Goal: Complete application form

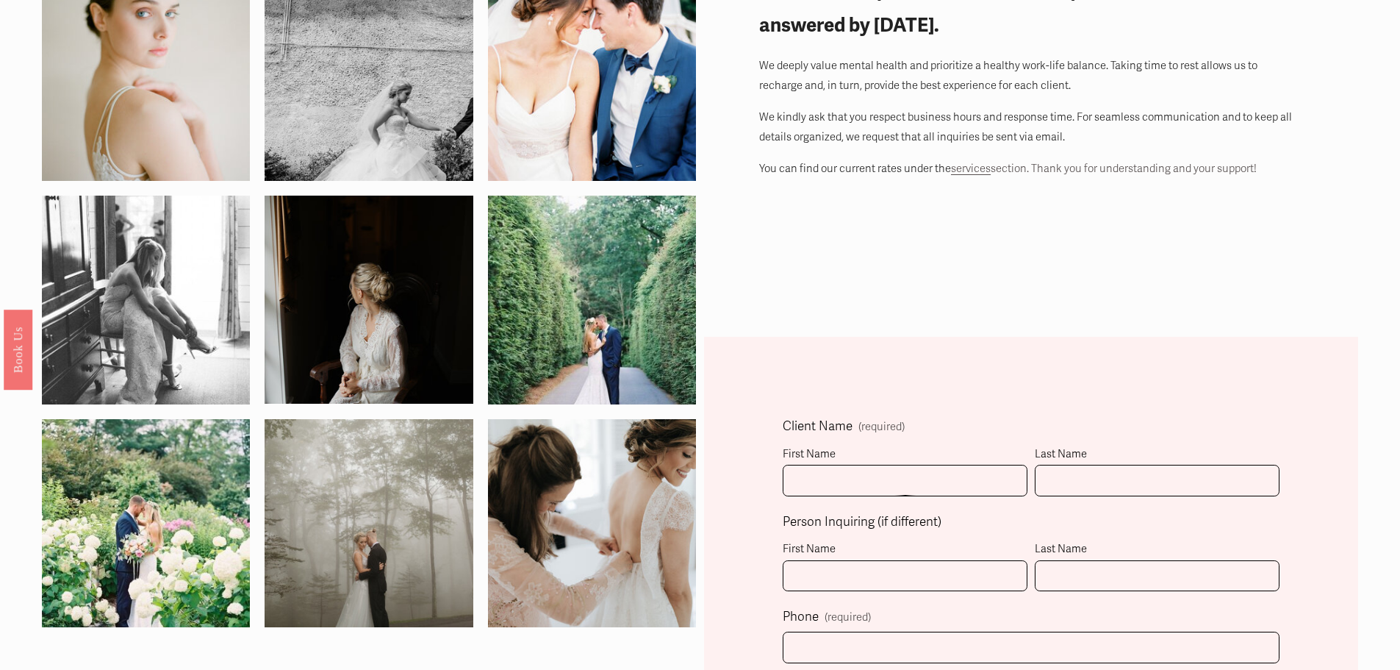
scroll to position [294, 0]
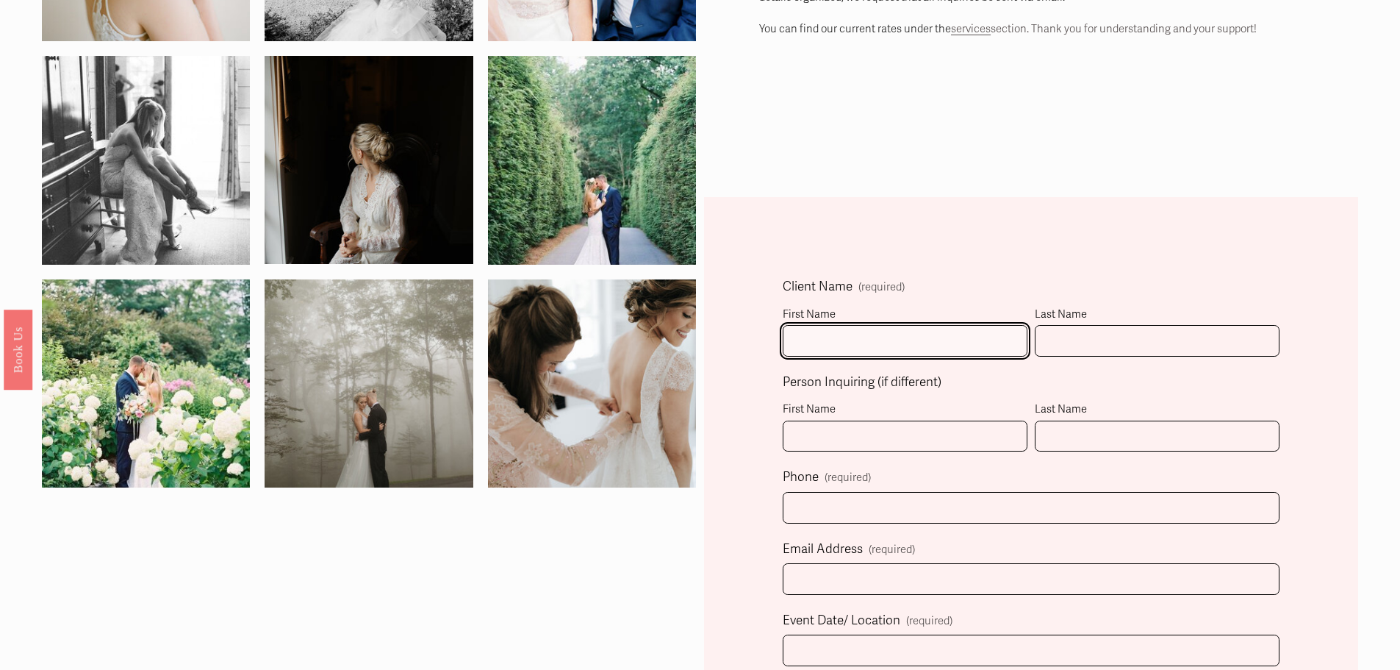
click at [885, 345] on input "First Name" at bounding box center [905, 341] width 245 height 32
type input "Mark"
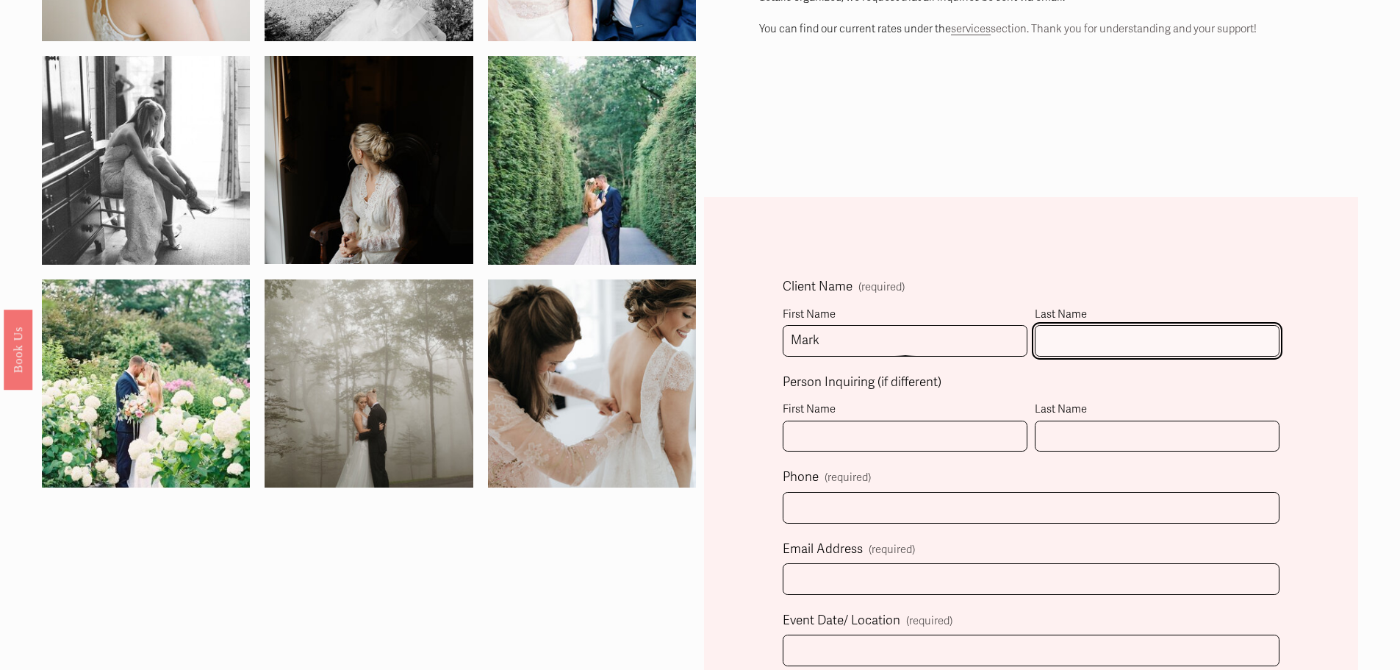
type input "[PERSON_NAME]"
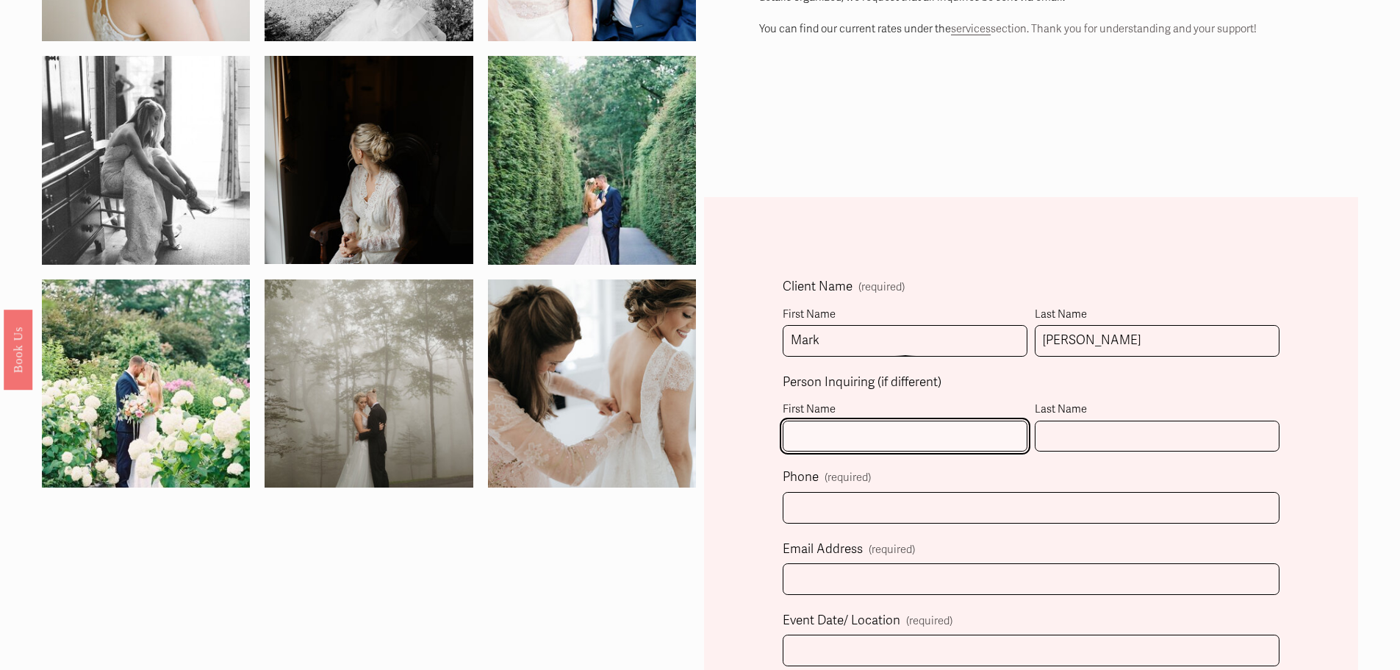
type input "Mark"
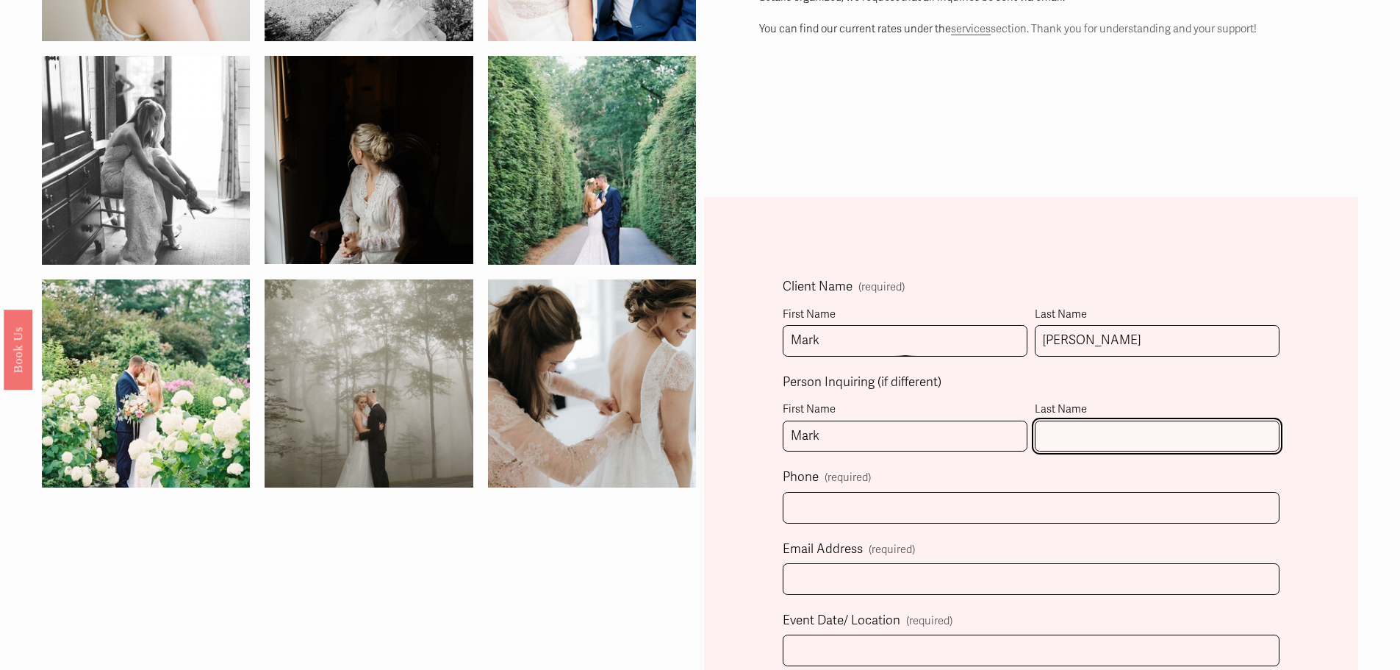
type input "Ramsey"
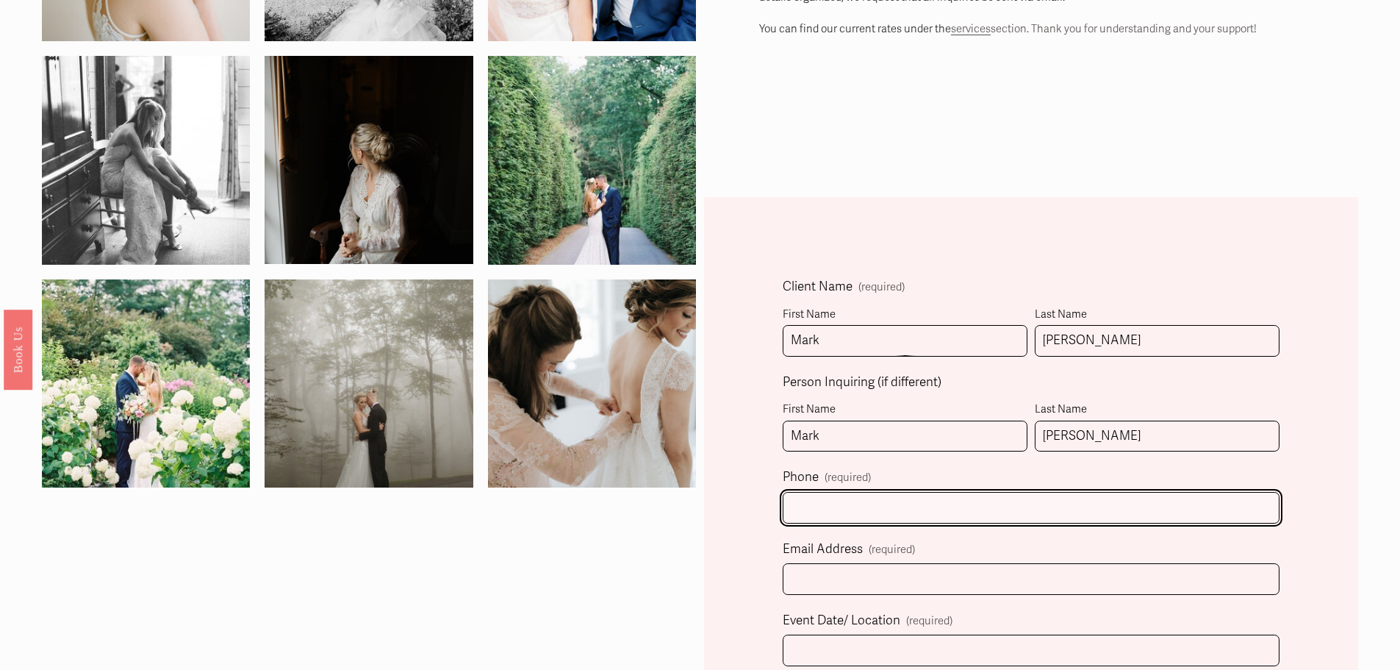
type input "(703) 994-6142"
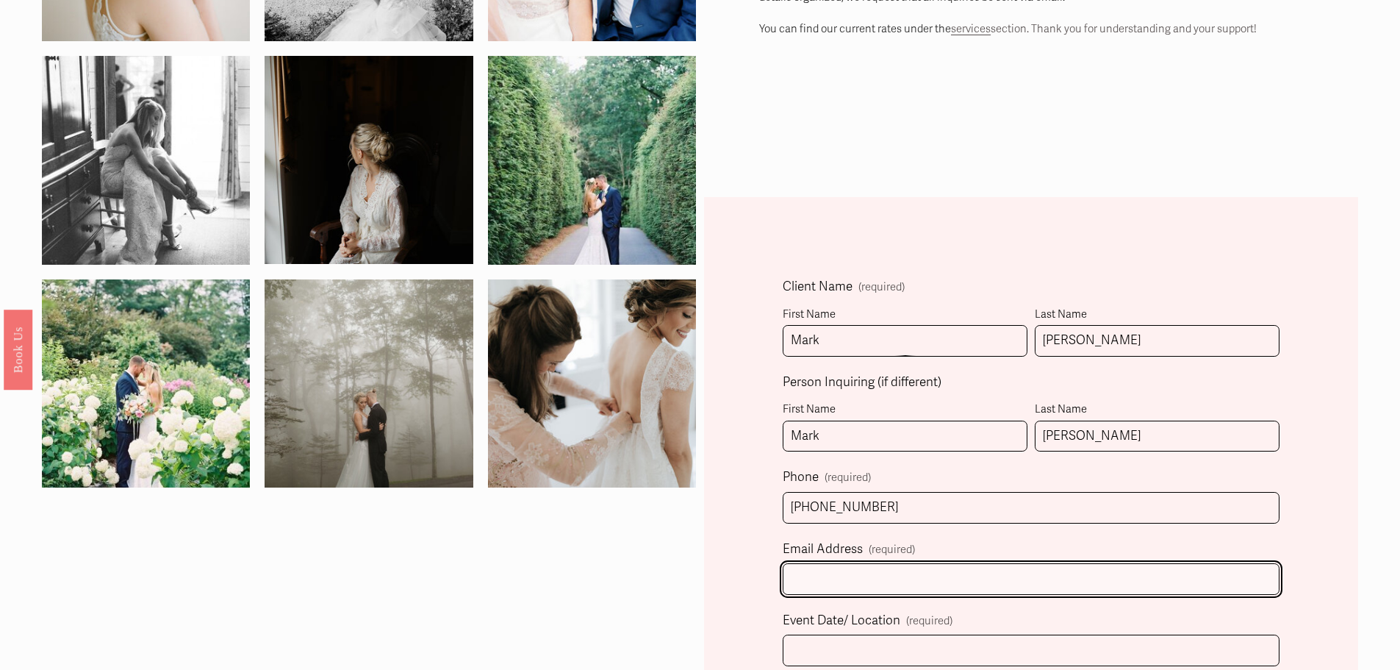
type input "mramsey96@gmail.com"
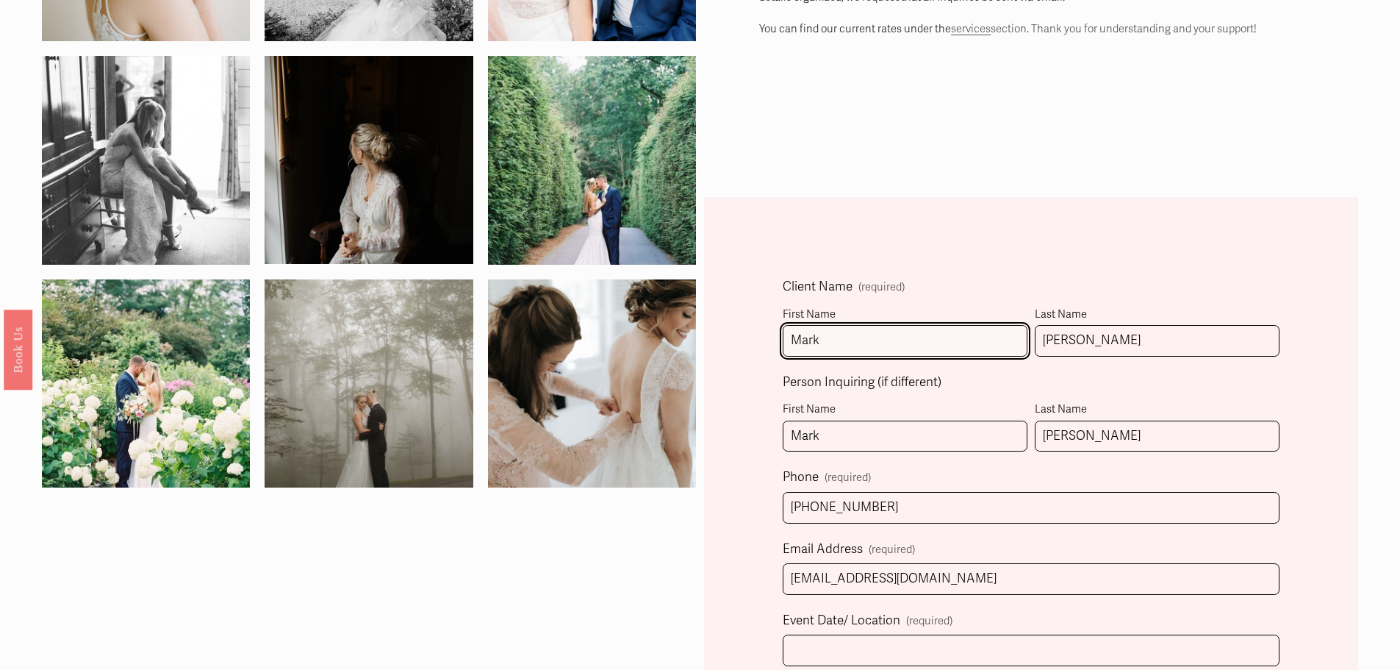
type input "(703) 994-6142"
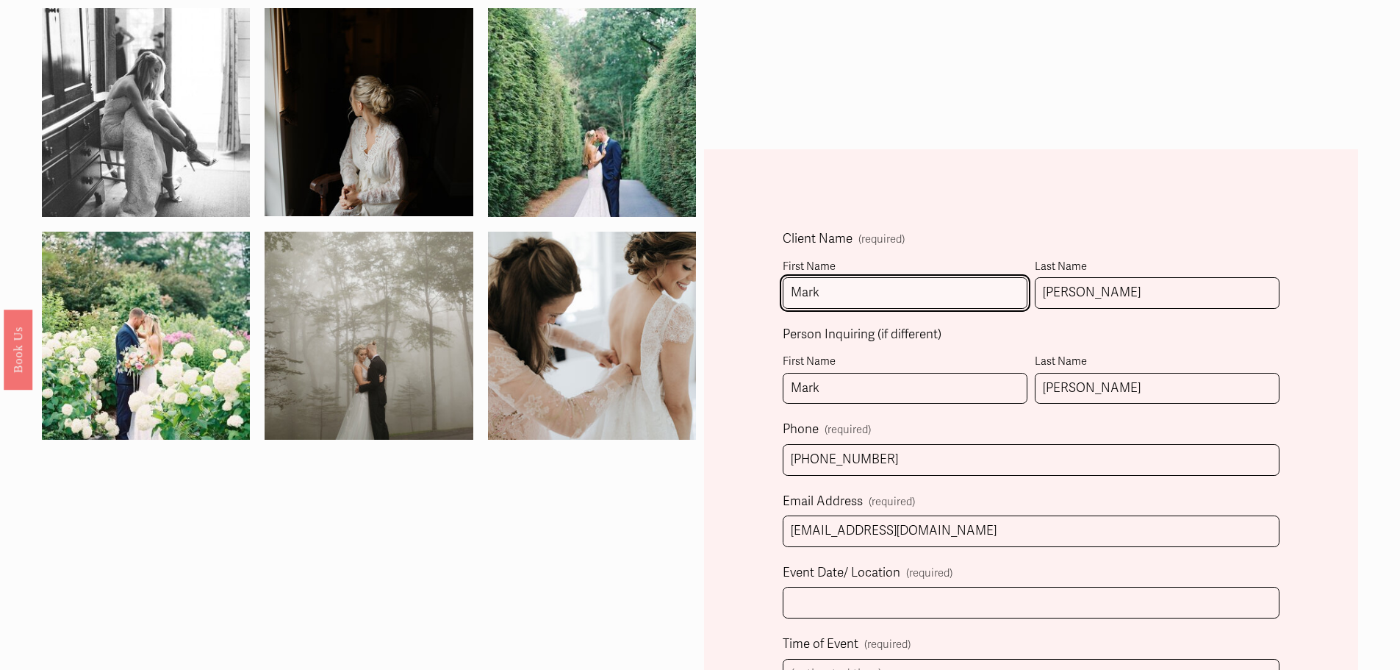
scroll to position [368, 0]
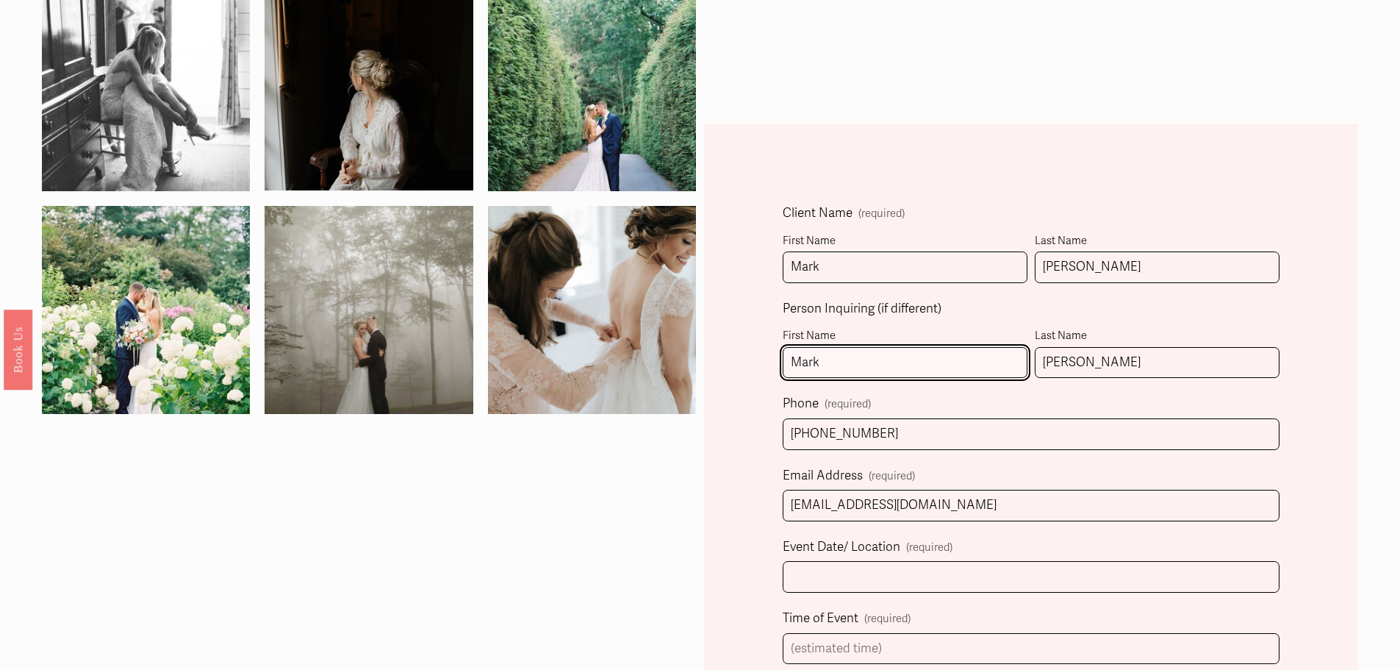
click at [919, 368] on input "Mark" at bounding box center [905, 363] width 245 height 32
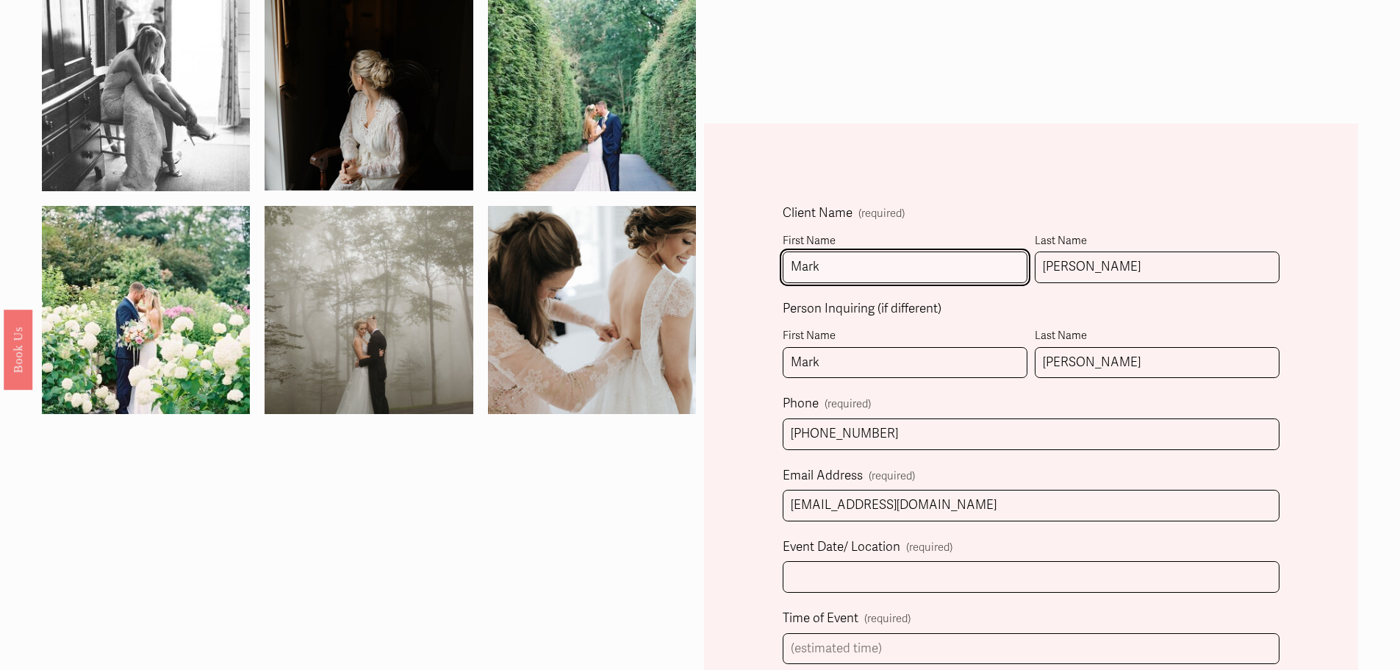
click at [898, 278] on input "Mark" at bounding box center [905, 267] width 245 height 32
type input "Charlotte"
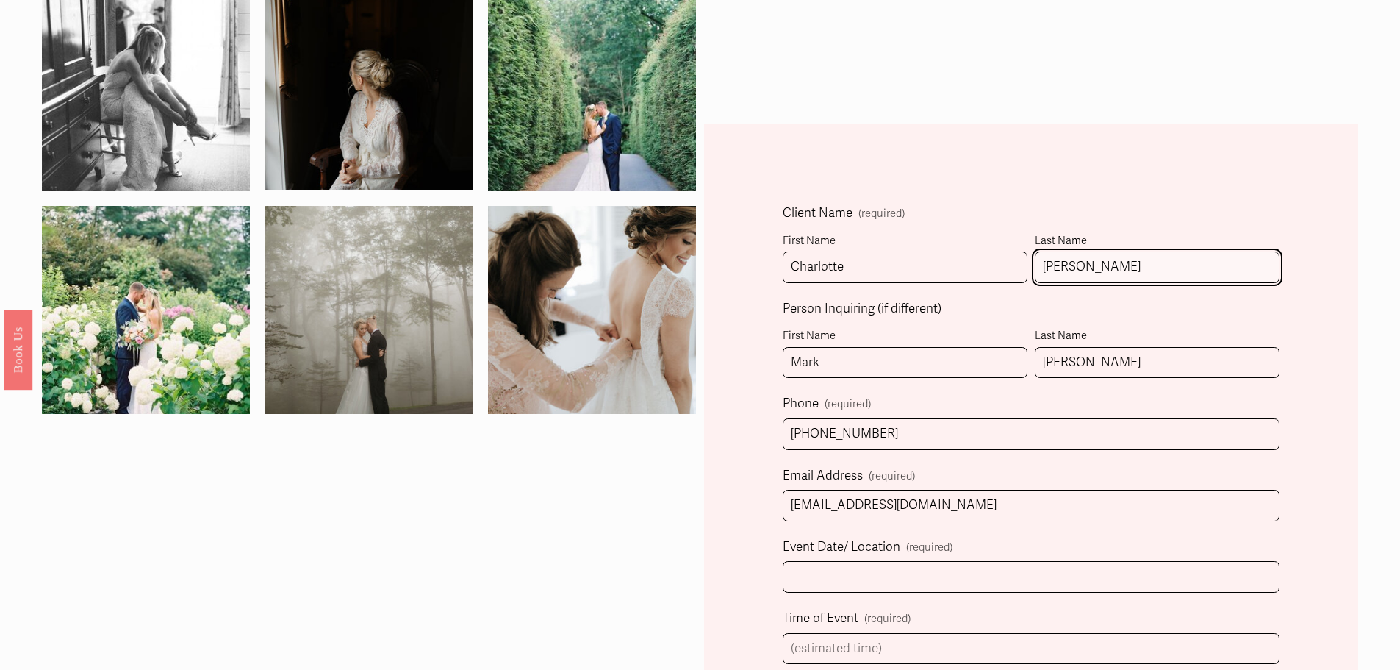
type input "McDonough"
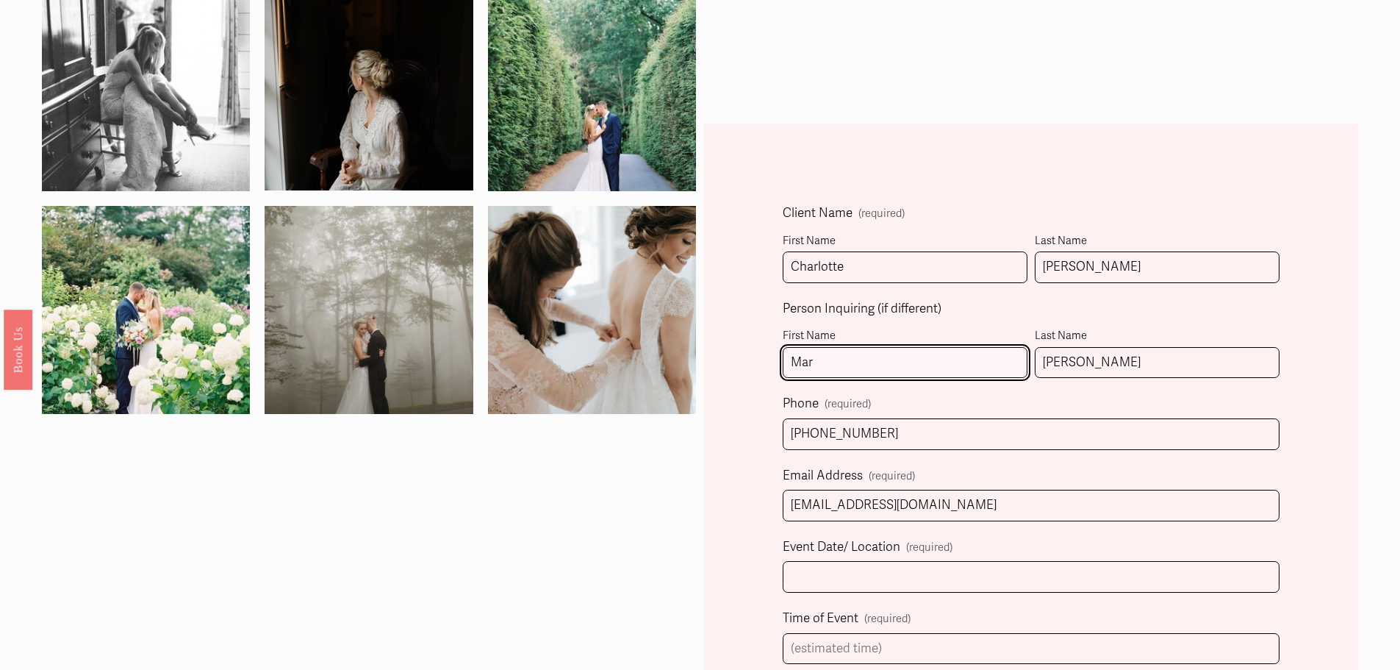
type input "Mark"
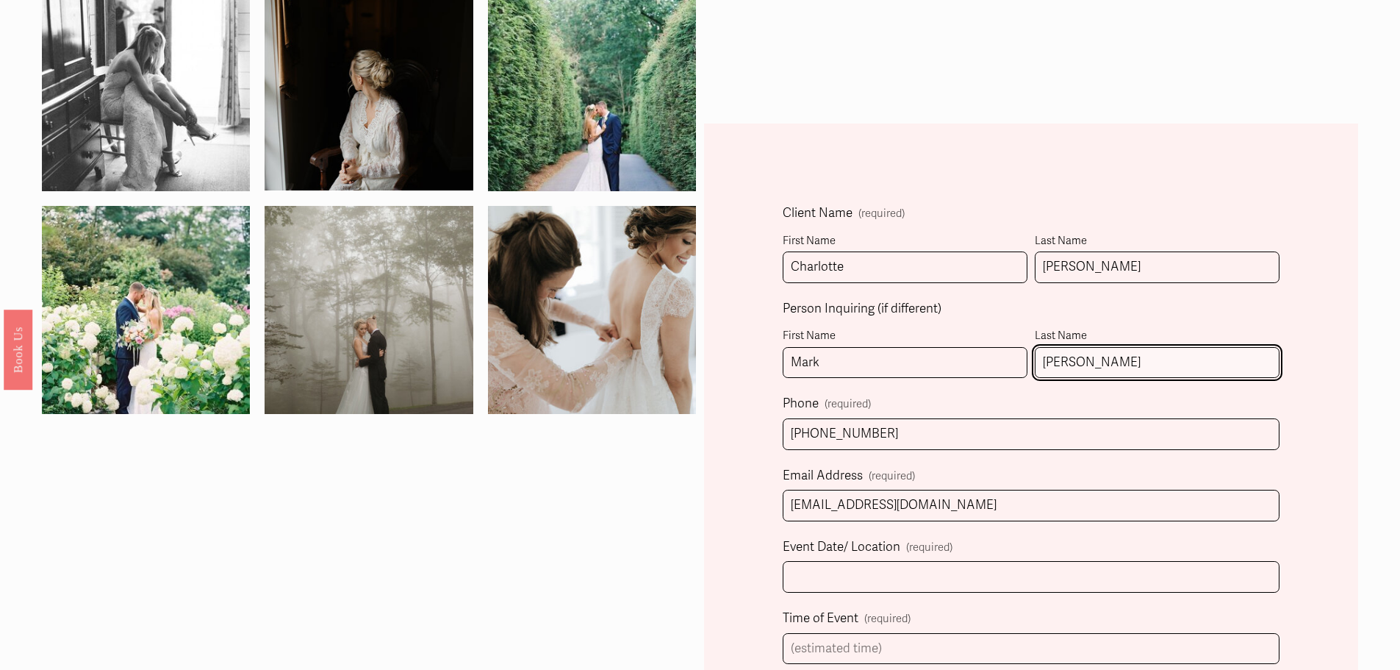
type input "Ramsey"
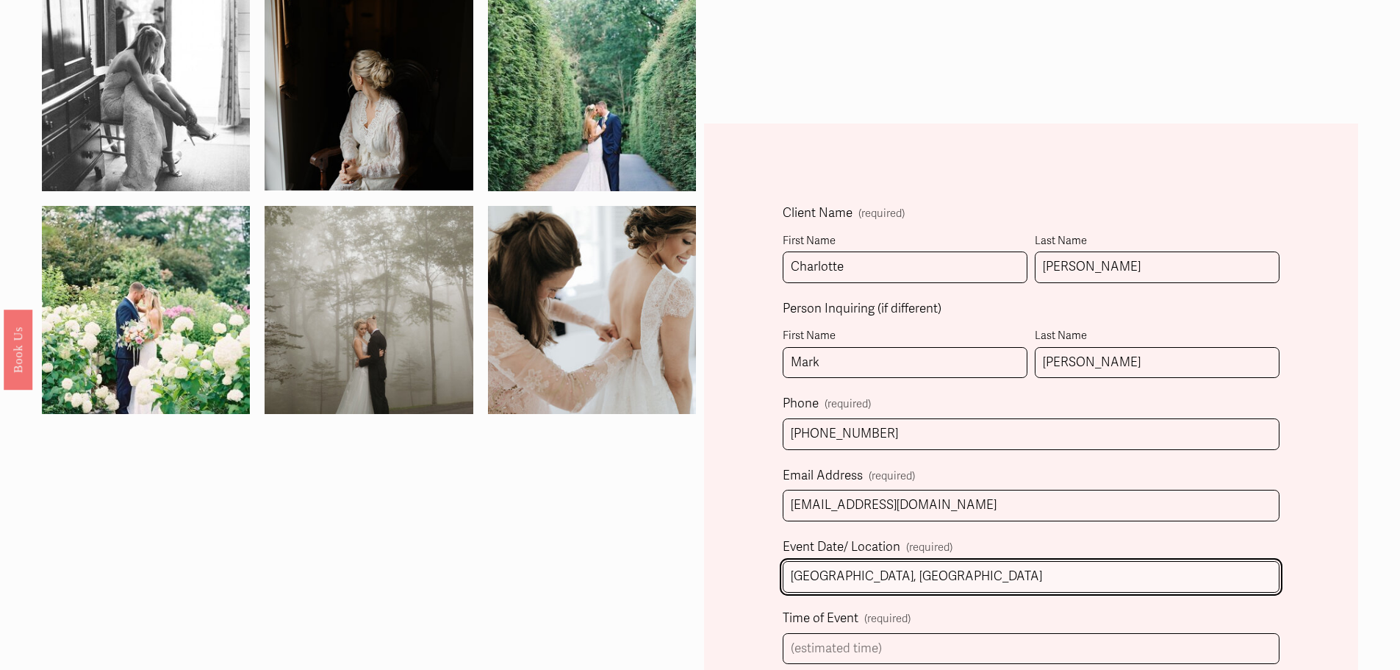
type input "Kiawah Island, SC"
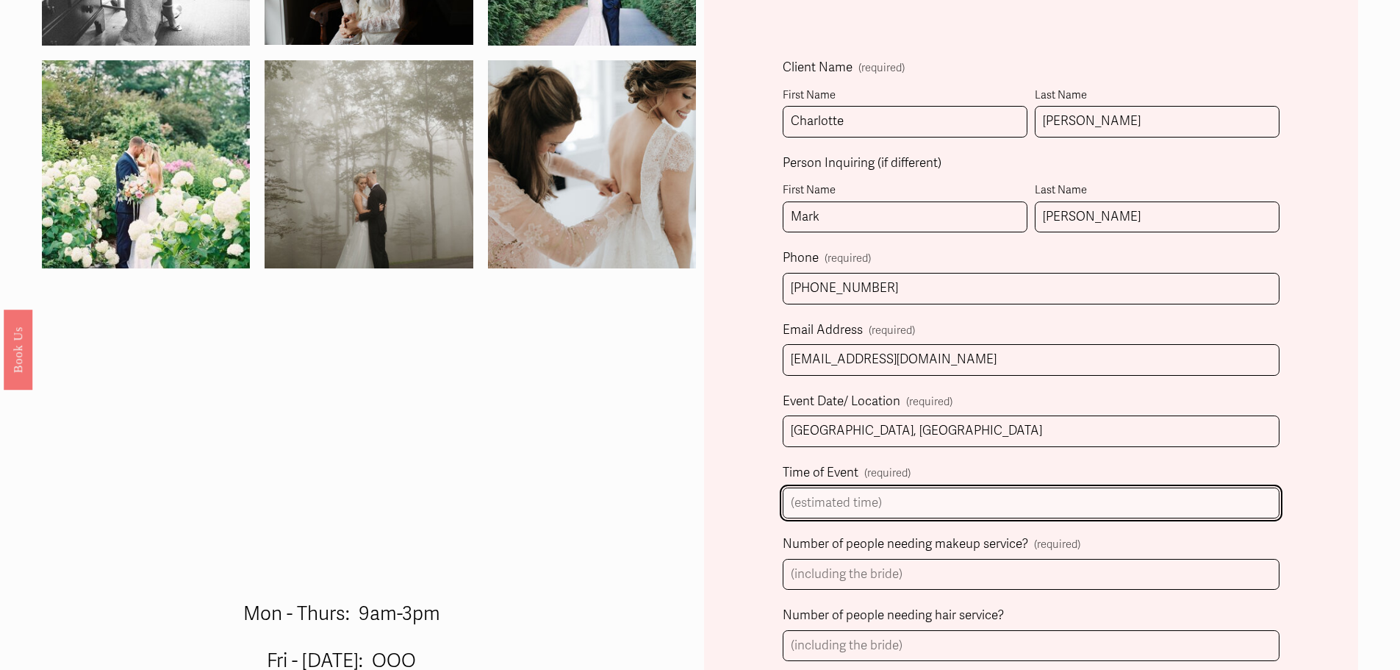
scroll to position [515, 0]
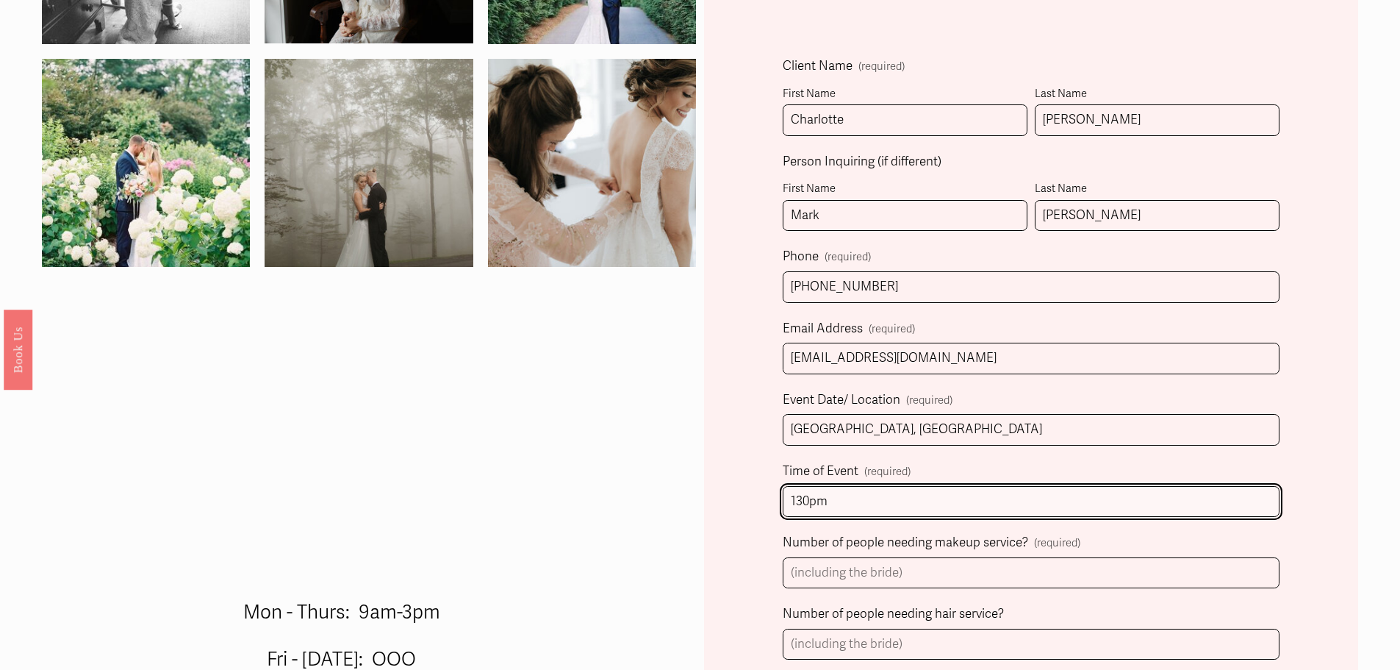
type input "130pm"
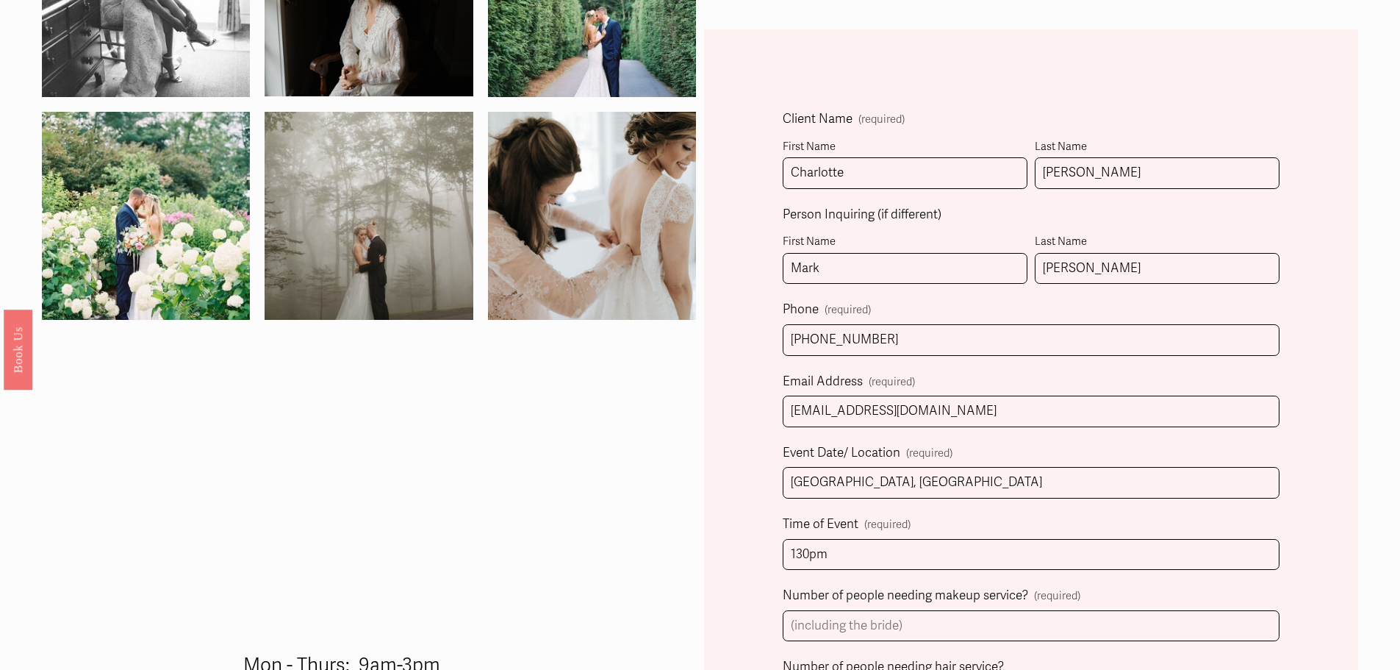
scroll to position [662, 0]
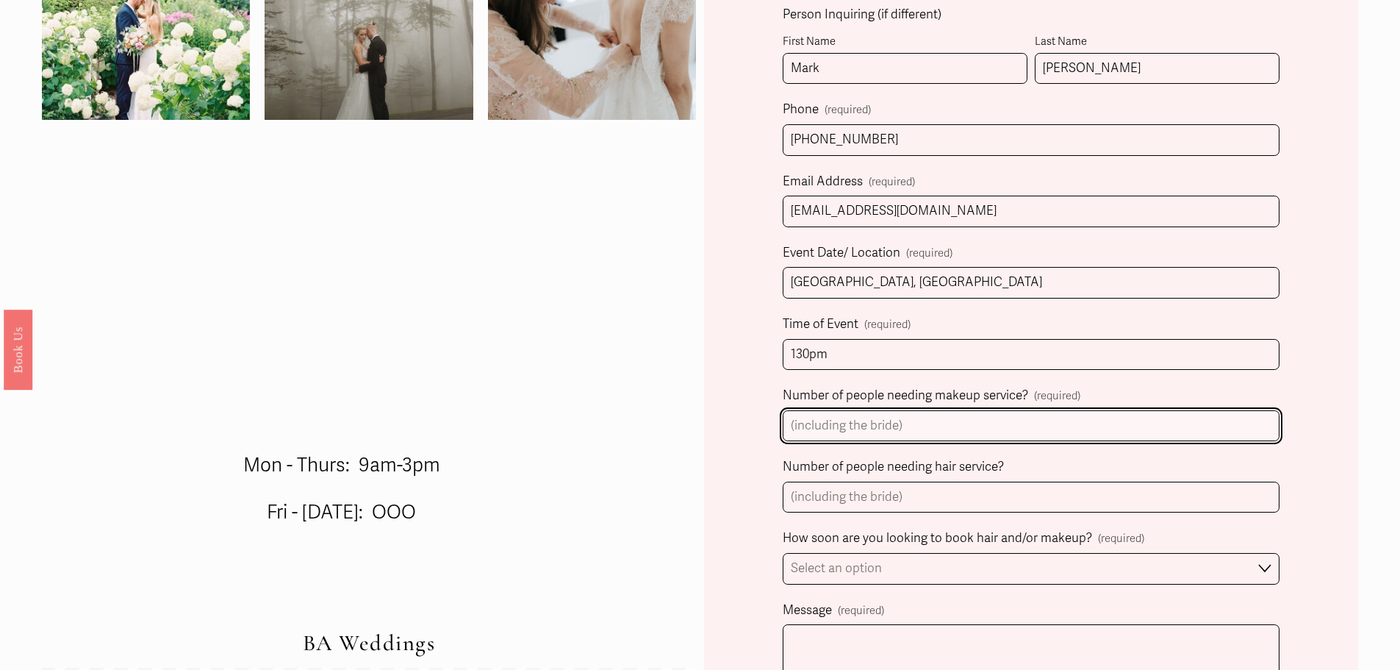
click at [845, 424] on input "Number of people needing makeup service? (required)" at bounding box center [1031, 426] width 497 height 32
type input "1"
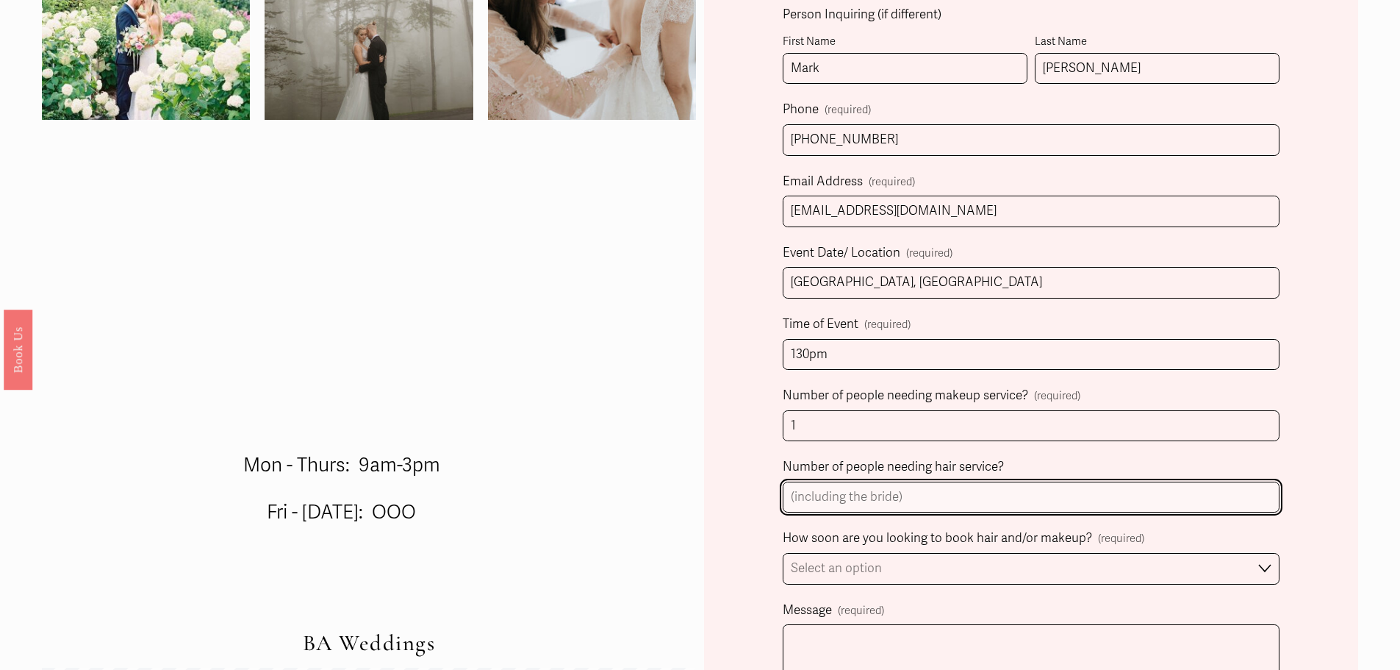
click at [853, 484] on input "Number of people needing hair service?" at bounding box center [1031, 497] width 497 height 32
type input "1"
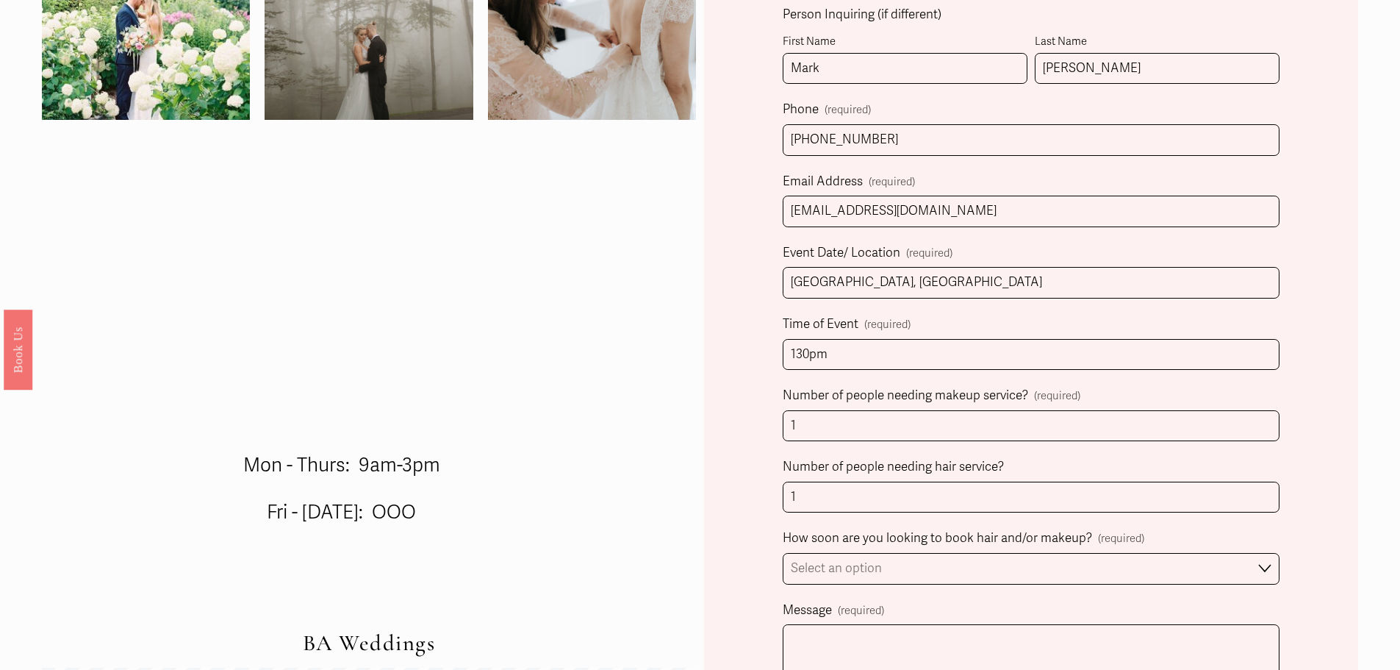
click at [736, 475] on div "Client Name (required) First Name Charlotte Last Name McDonough Person Inquirin…" at bounding box center [1031, 579] width 654 height 1500
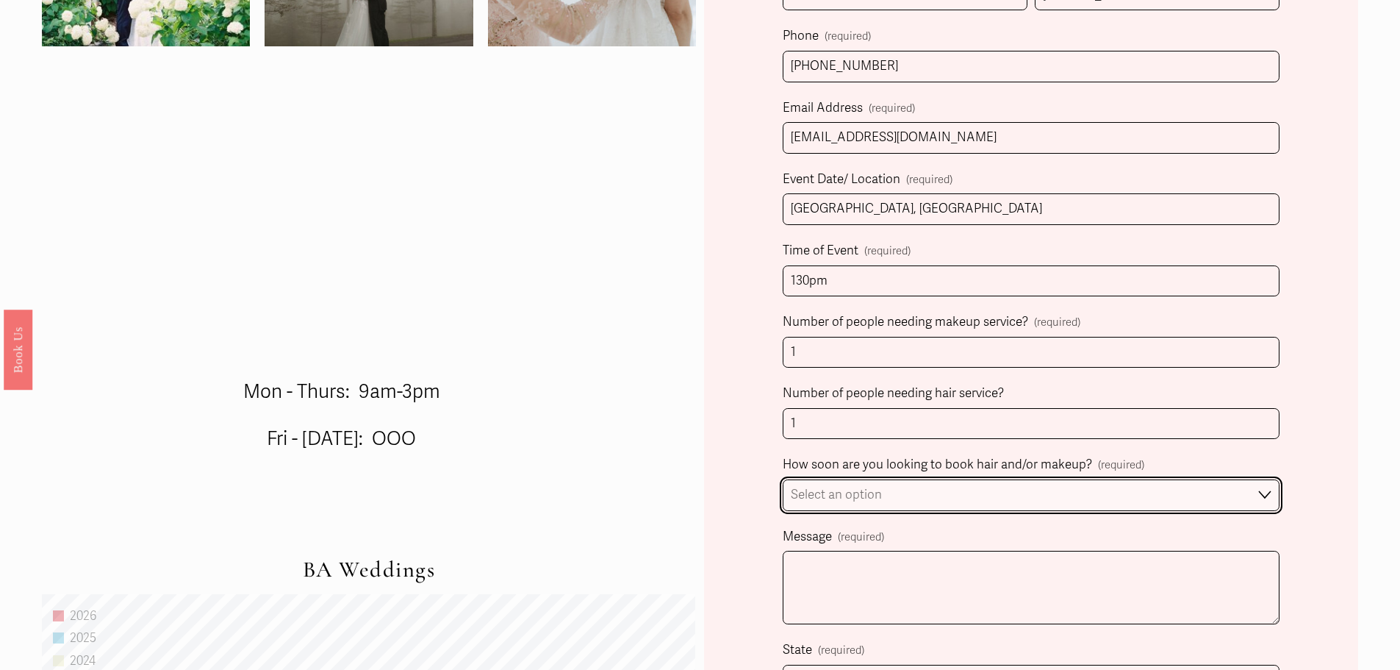
click at [867, 493] on select "Select an option Immediately 1-2 weeks I'm looking for information & not ready …" at bounding box center [1031, 495] width 497 height 32
select select "1-2 weeks"
click at [783, 481] on select "Select an option Immediately 1-2 weeks I'm looking for information & not ready …" at bounding box center [1031, 495] width 497 height 32
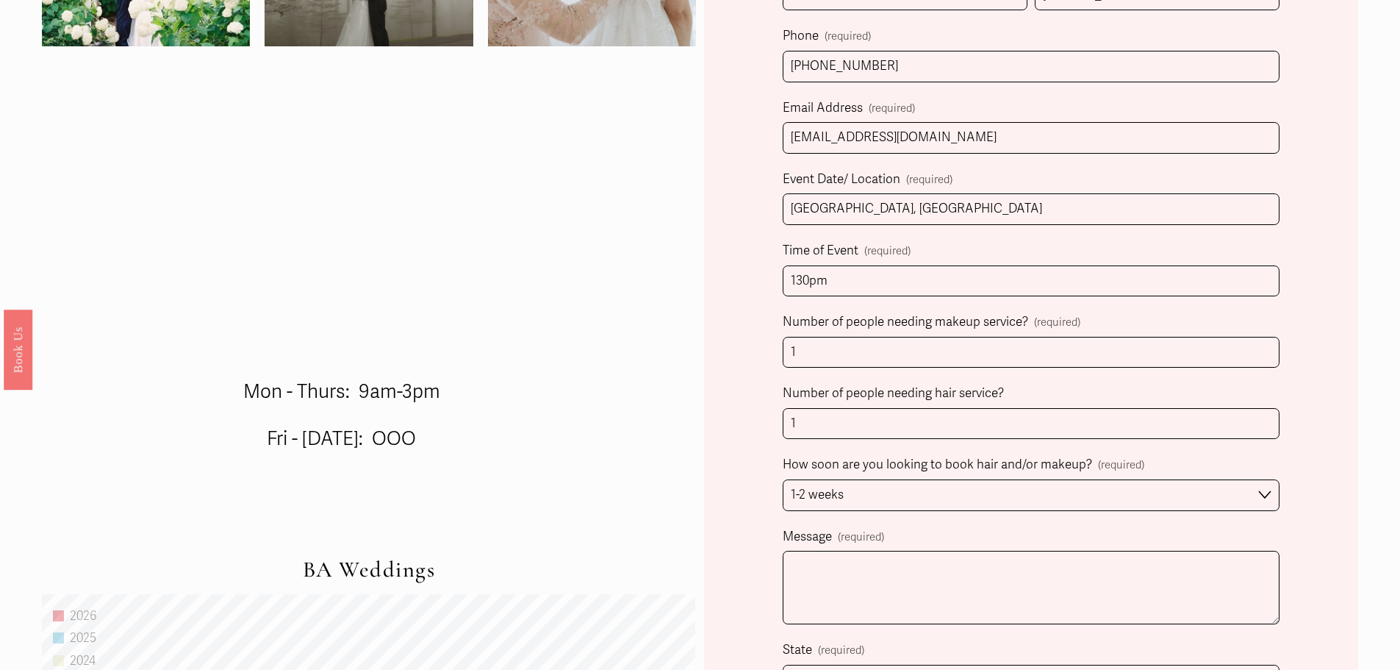
click at [733, 494] on div "Client Name (required) First Name Charlotte Last Name McDonough Person Inquirin…" at bounding box center [1031, 506] width 654 height 1500
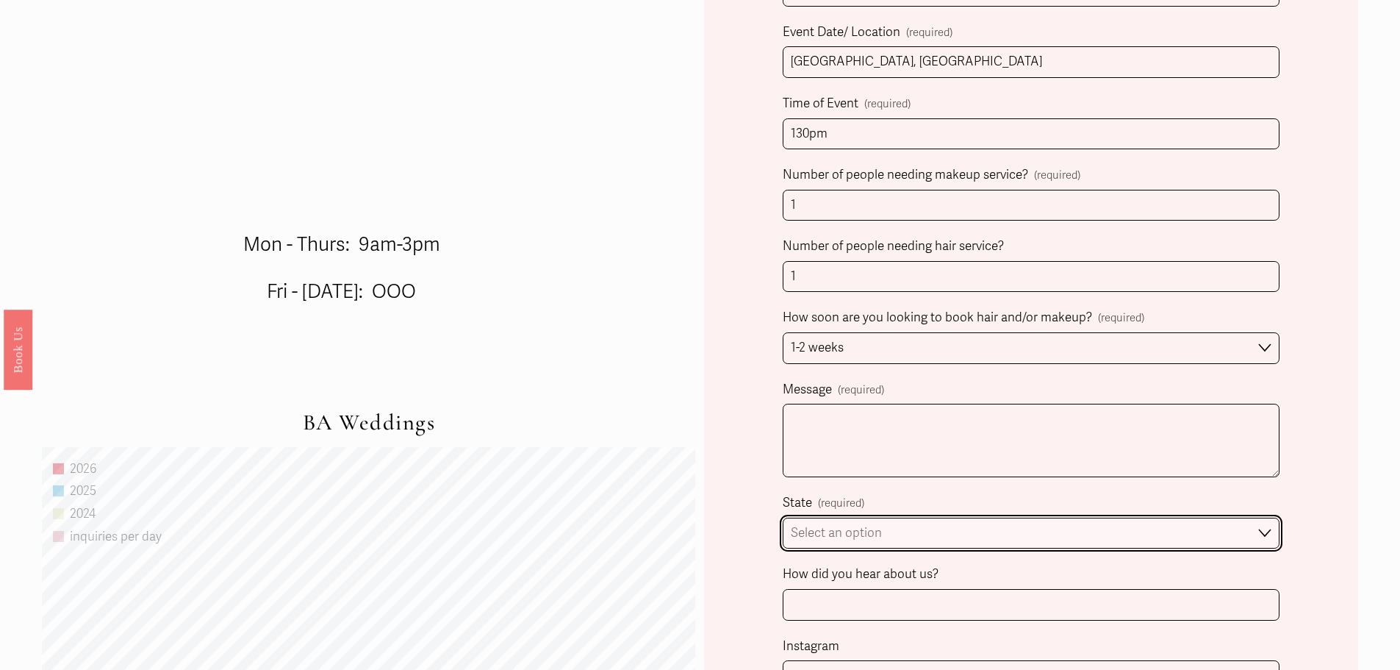
click at [812, 527] on select "Select an option Please Select One Atlanta, GA Charlotte, NC Charleston, SC Des…" at bounding box center [1031, 534] width 497 height 32
select select "[GEOGRAPHIC_DATA], [GEOGRAPHIC_DATA]"
click at [783, 520] on select "Select an option Please Select One Atlanta, GA Charlotte, NC Charleston, SC Des…" at bounding box center [1031, 534] width 497 height 32
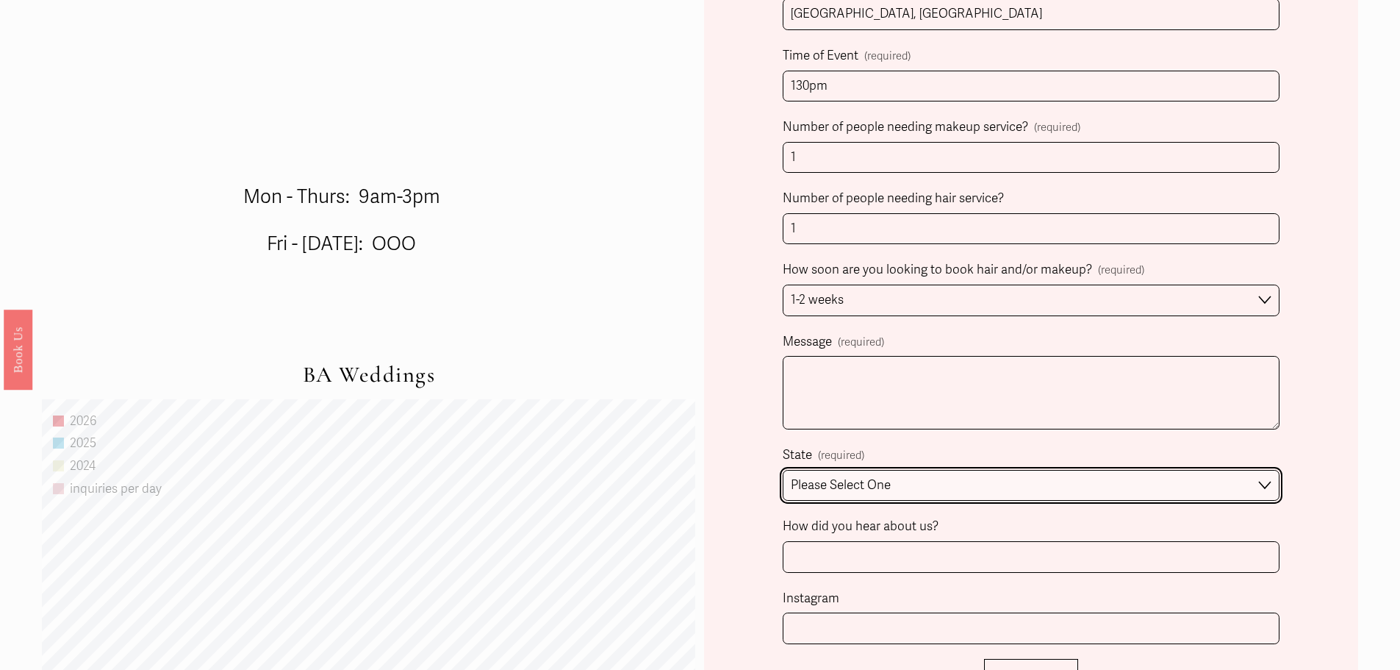
scroll to position [956, 0]
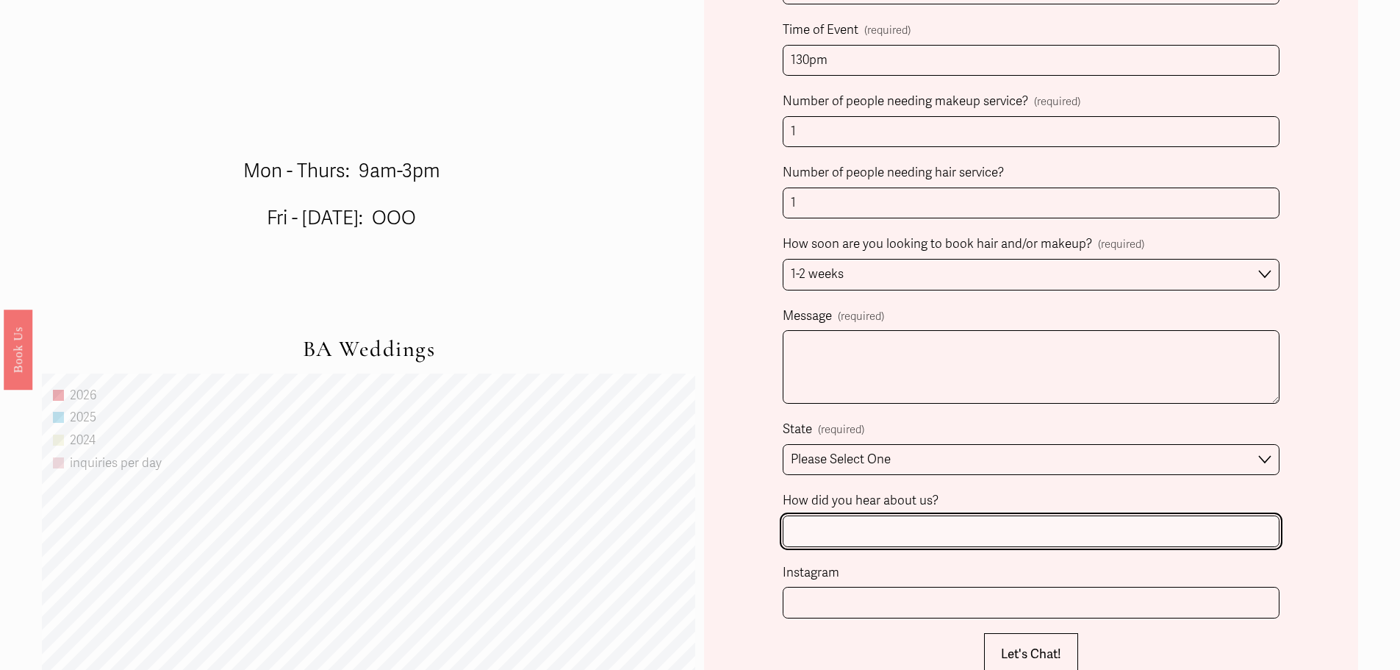
click at [816, 535] on input "How did you hear about us?" at bounding box center [1031, 531] width 497 height 32
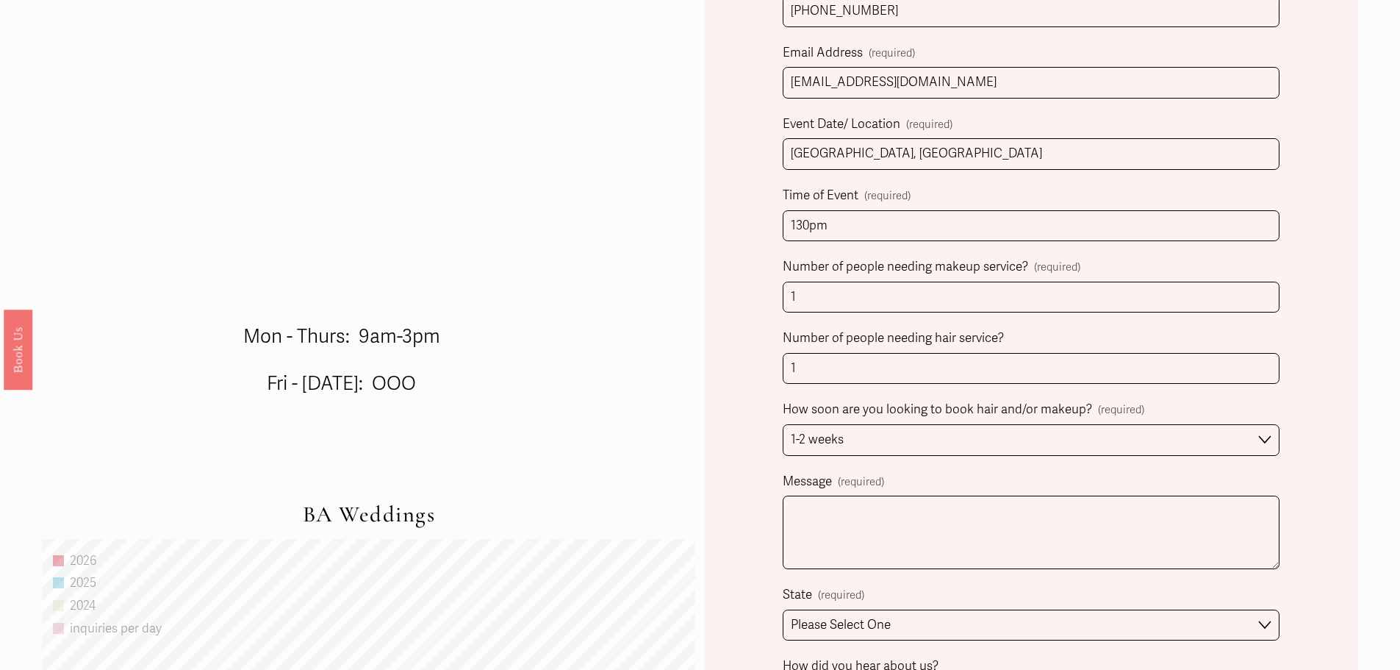
scroll to position [809, 0]
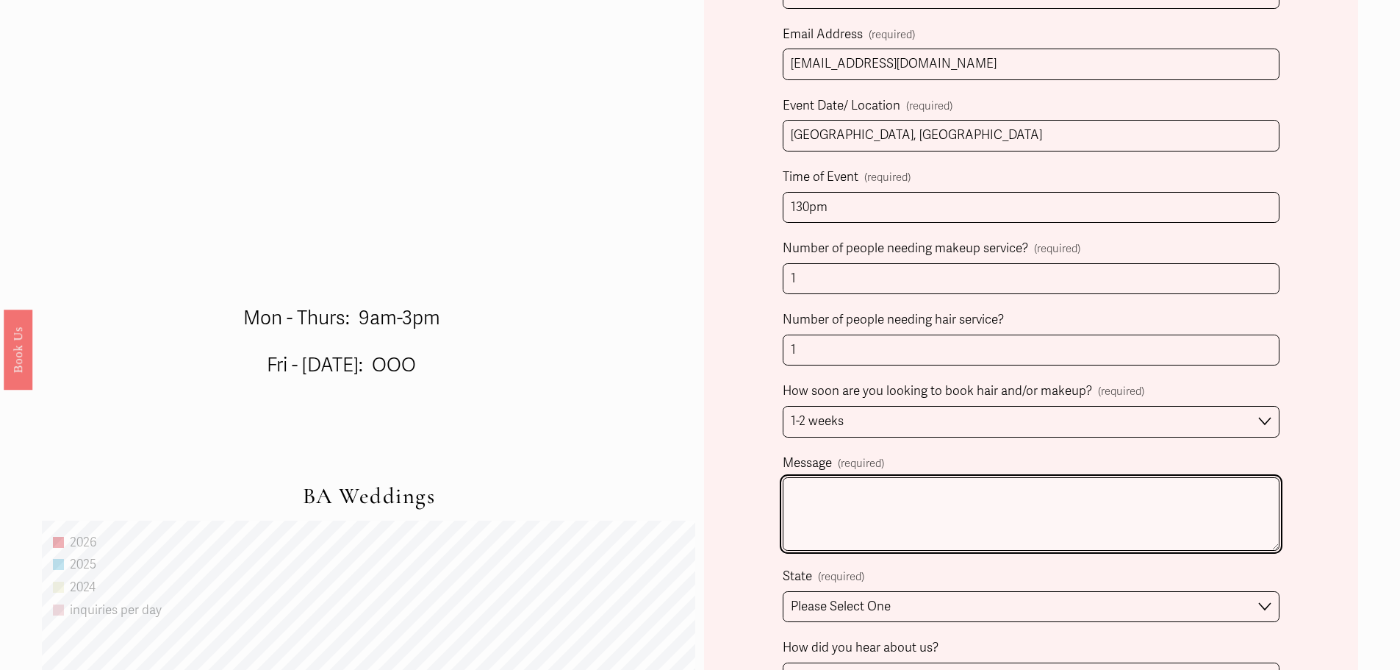
click at [888, 518] on textarea "Message (required)" at bounding box center [1031, 514] width 497 height 74
type textarea "The wedding is on 3/21/2026"
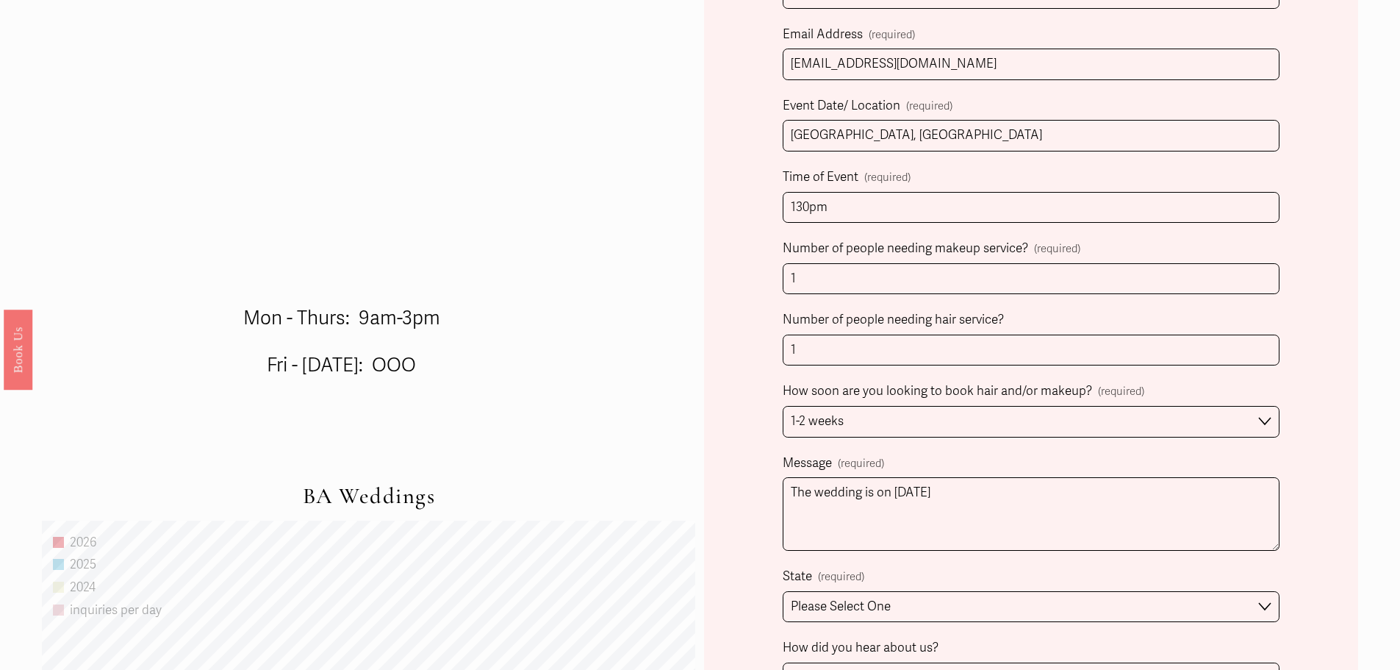
click at [742, 499] on div "Client Name (required) First Name Charlotte Last Name McDonough Person Inquirin…" at bounding box center [1031, 432] width 654 height 1500
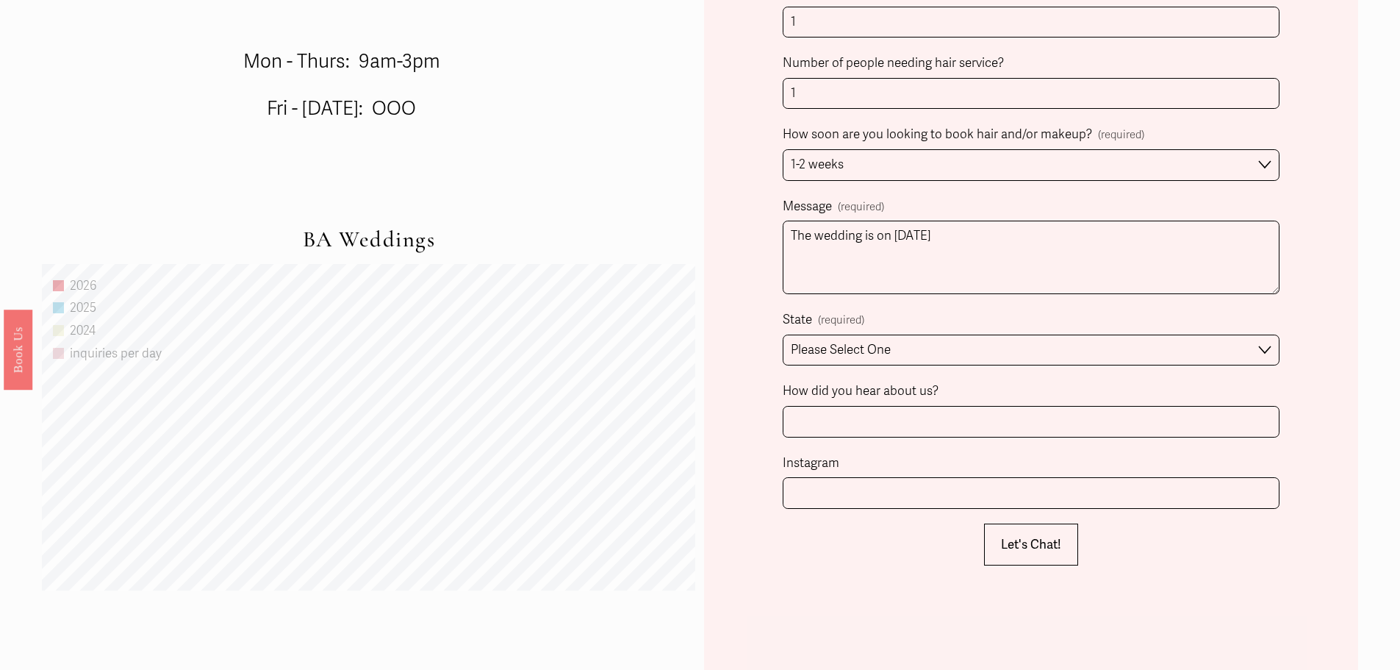
scroll to position [1103, 0]
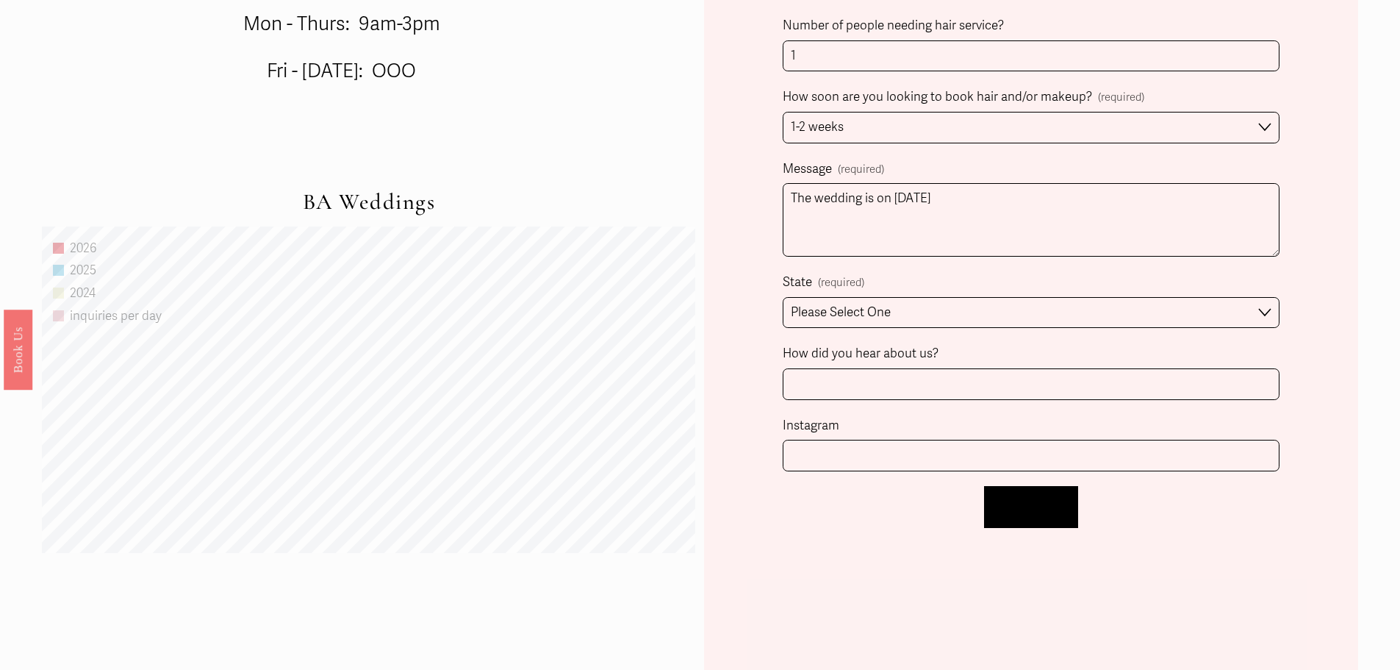
click at [1035, 514] on span "Let's Chat!" at bounding box center [1031, 506] width 60 height 15
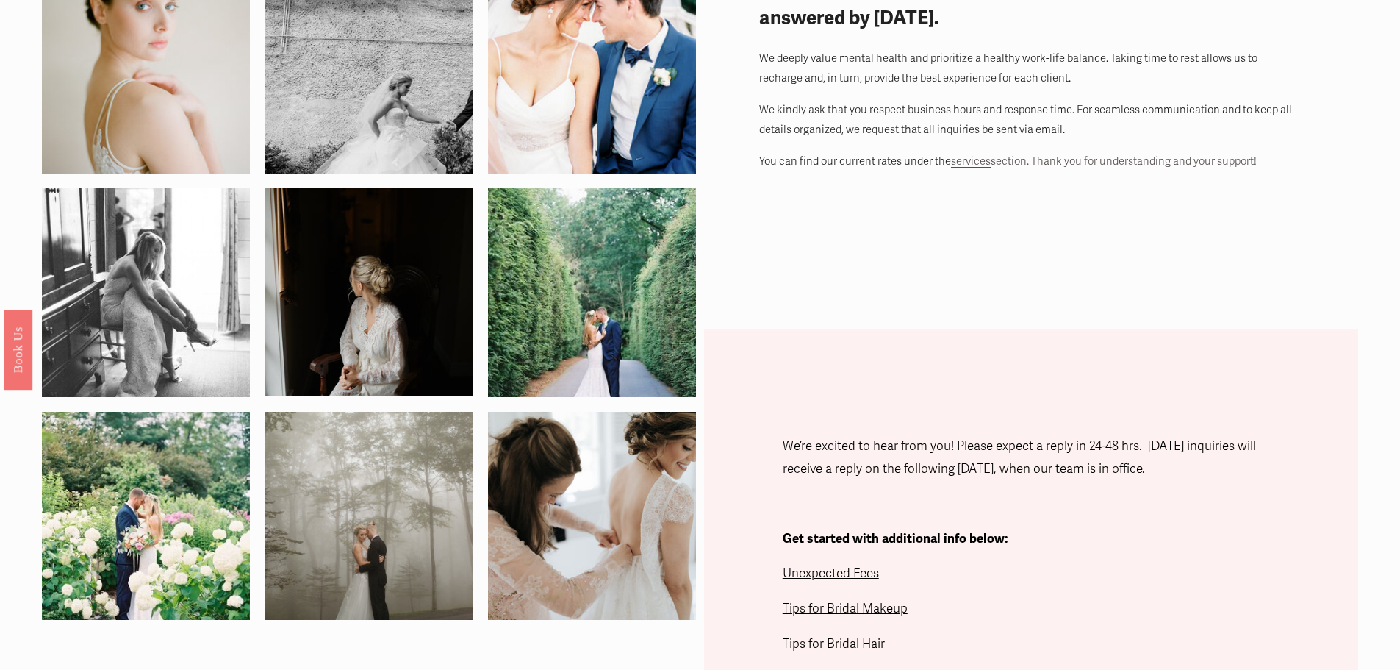
scroll to position [0, 0]
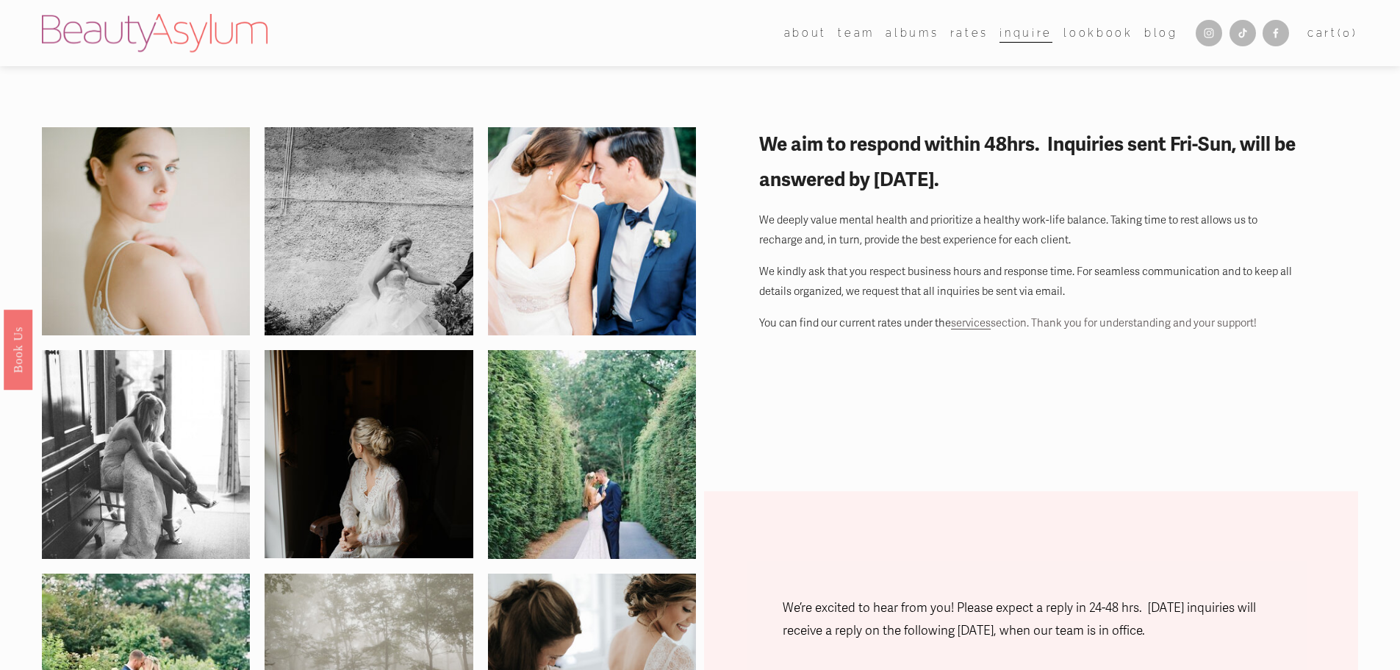
click at [817, 33] on span "about" at bounding box center [805, 33] width 43 height 19
click at [197, 27] on img at bounding box center [155, 33] width 226 height 38
